Goal: Task Accomplishment & Management: Complete application form

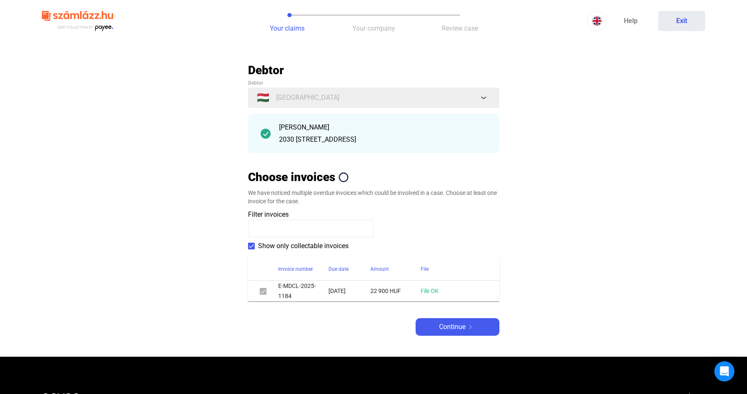
click at [459, 309] on div "Debtor Debtor 🇭🇺 [GEOGRAPHIC_DATA] [PERSON_NAME] 2030 [GEOGRAPHIC_DATA][STREET_…" at bounding box center [373, 199] width 251 height 273
click at [460, 324] on span "Continue" at bounding box center [452, 327] width 26 height 10
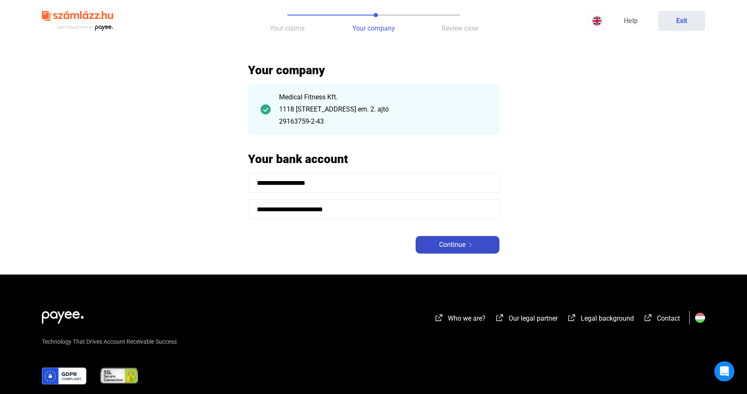
click at [450, 246] on span "Continue" at bounding box center [452, 245] width 26 height 10
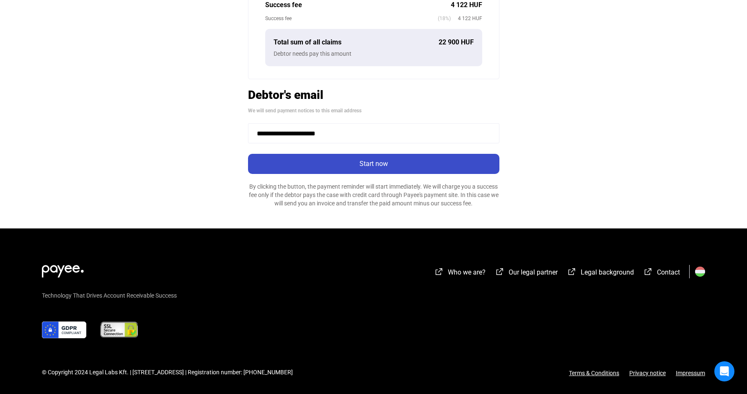
scroll to position [247, 0]
click at [368, 168] on div "Start now" at bounding box center [374, 164] width 246 height 10
